Goal: Information Seeking & Learning: Learn about a topic

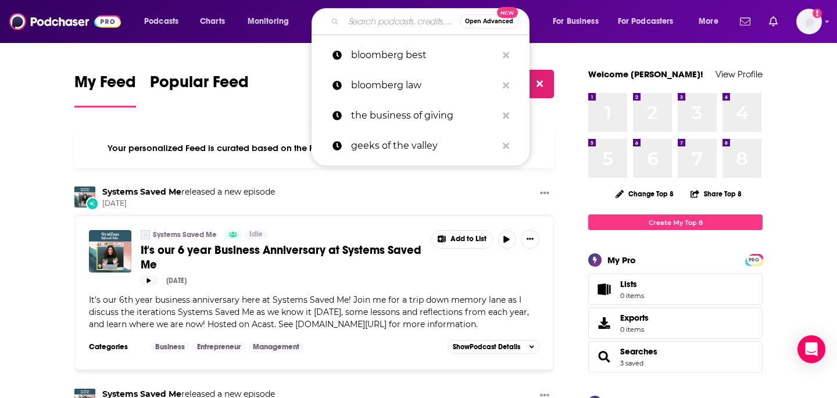
click at [380, 18] on input "Search podcasts, credits, & more..." at bounding box center [402, 21] width 116 height 19
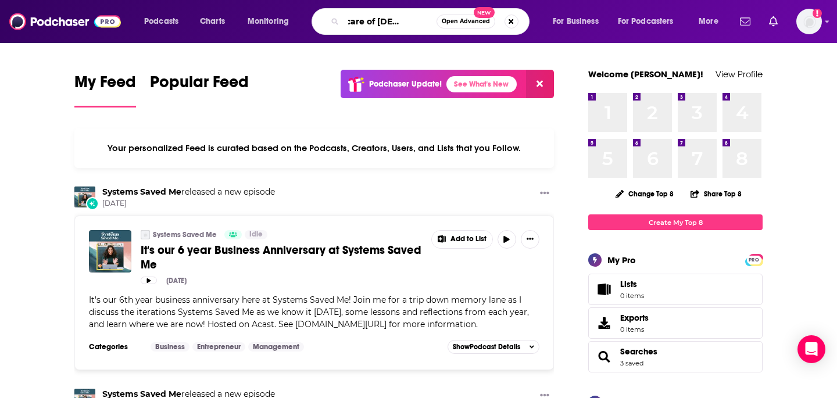
scroll to position [0, 31]
type input "takin care of [DEMOGRAPHIC_DATA] business"
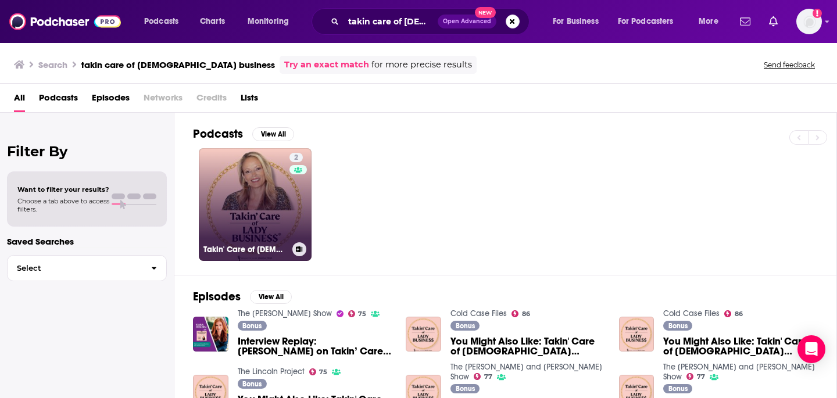
click at [274, 222] on link "2 Takin' Care of [DEMOGRAPHIC_DATA] Business®" at bounding box center [255, 204] width 113 height 113
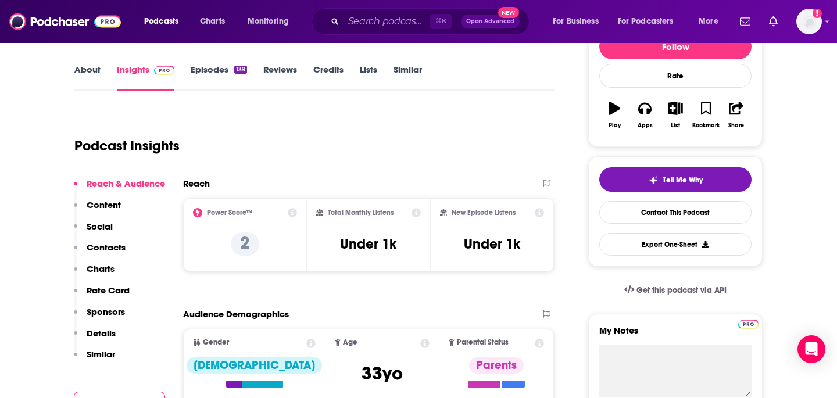
scroll to position [208, 0]
